Goal: Transaction & Acquisition: Download file/media

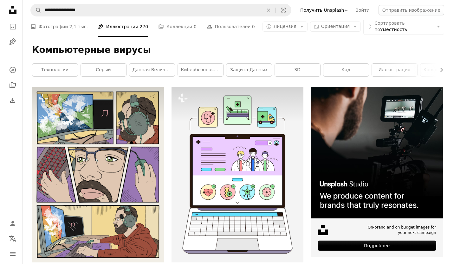
scroll to position [14184, 0]
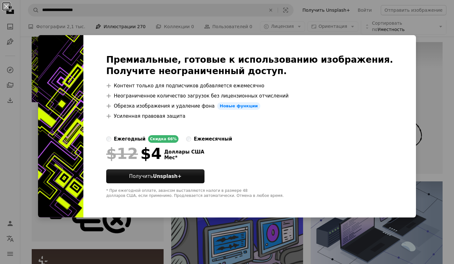
click at [68, 136] on img at bounding box center [60, 126] width 45 height 183
click at [355, 15] on div "An X shape Премиальные, готовые к использованию изображения. Получите неогранич…" at bounding box center [227, 132] width 454 height 264
click at [354, 15] on link "Получить Unsplash+" at bounding box center [326, 10] width 55 height 10
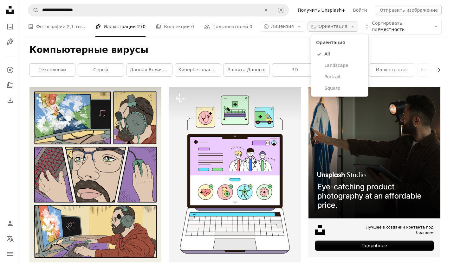
click at [353, 26] on icon "button" at bounding box center [352, 27] width 3 height 2
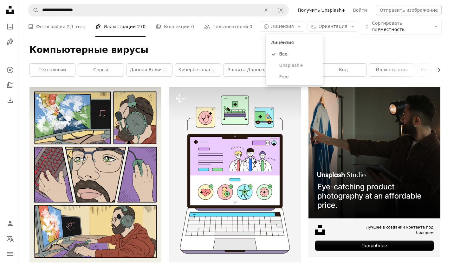
click at [302, 25] on icon "Arrow down" at bounding box center [299, 27] width 6 height 6
click at [285, 77] on span "Свободный" at bounding box center [298, 77] width 39 height 6
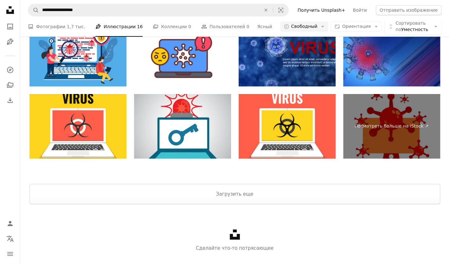
scroll to position [1222, 0]
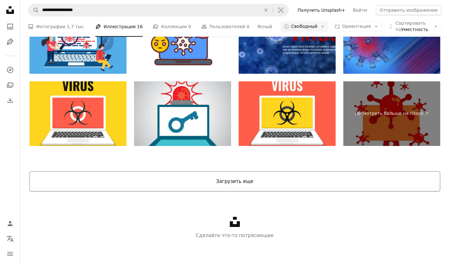
click at [271, 175] on button "Загрузить еще" at bounding box center [234, 182] width 411 height 20
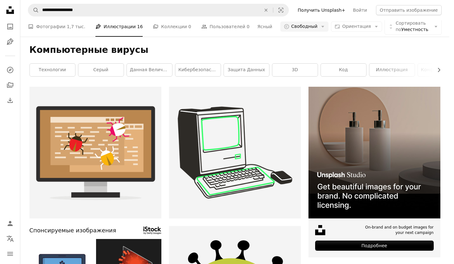
scroll to position [3323, 0]
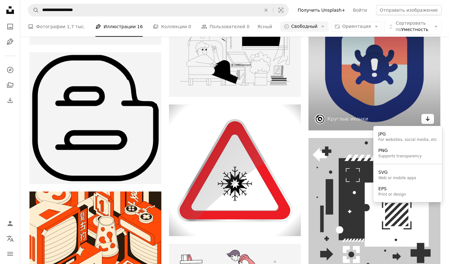
click at [429, 120] on icon "Arrow pointing down" at bounding box center [427, 119] width 5 height 8
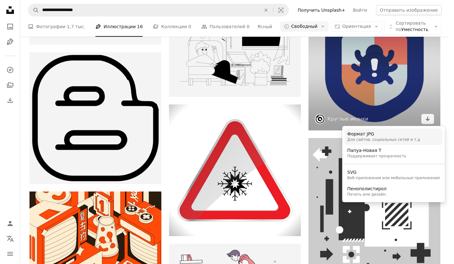
click at [388, 135] on div "Формат JPG" at bounding box center [383, 134] width 73 height 6
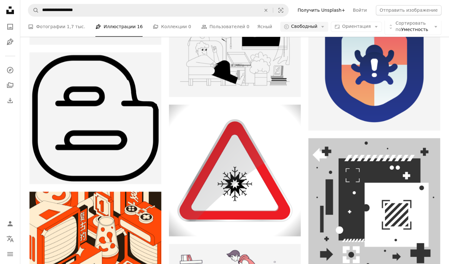
scroll to position [0, 0]
click at [55, 24] on font "Фотографии" at bounding box center [50, 26] width 29 height 7
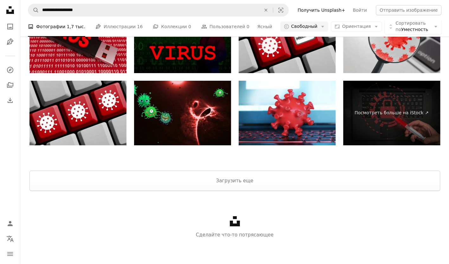
scroll to position [1239, 0]
click at [314, 189] on button "Загрузить еще" at bounding box center [234, 181] width 411 height 20
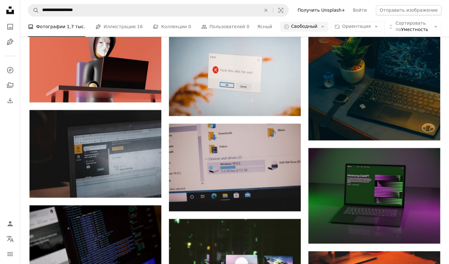
scroll to position [0, 0]
